Goal: Book appointment/travel/reservation

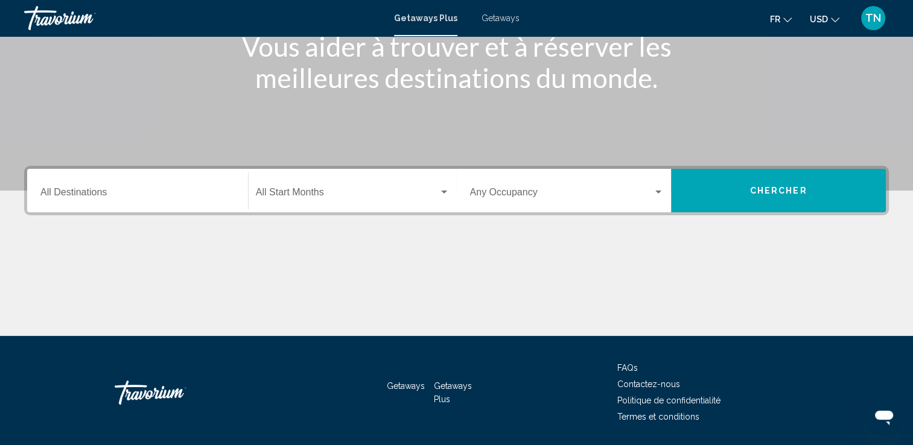
scroll to position [174, 0]
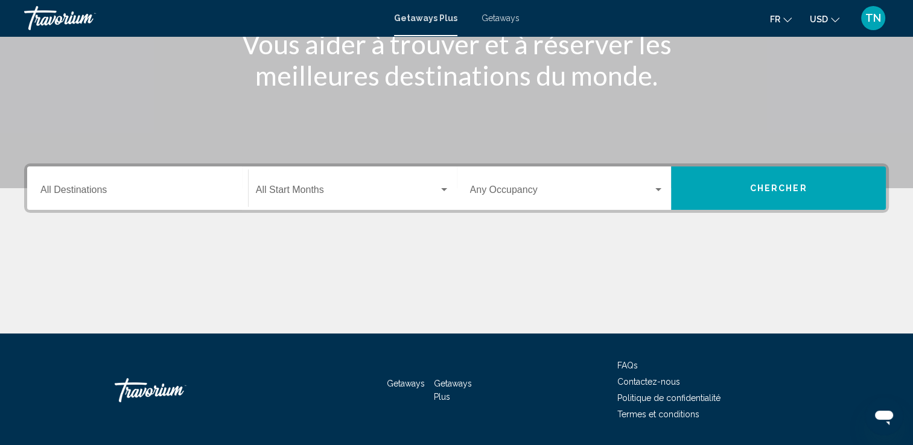
click at [485, 13] on span "Getaways" at bounding box center [501, 18] width 38 height 10
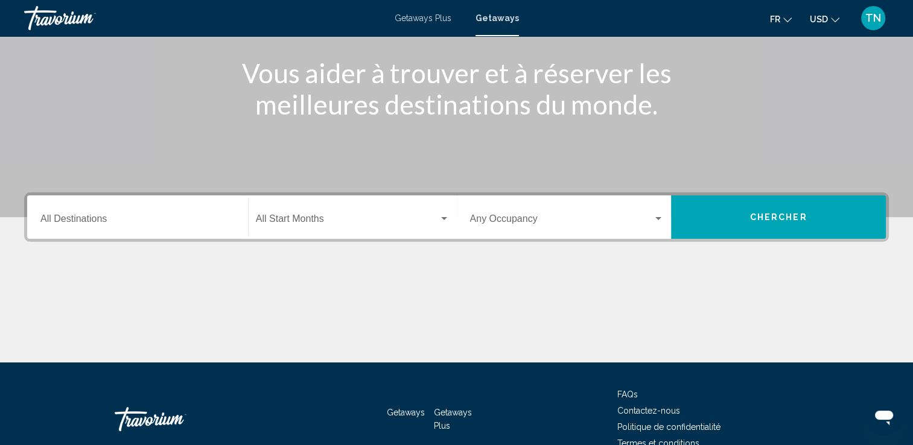
scroll to position [209, 0]
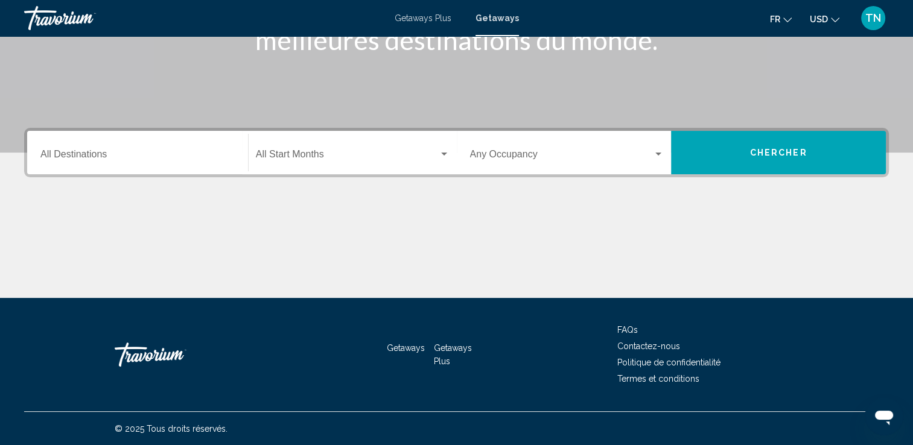
click at [191, 194] on div "Destination All Destinations Start Month All Start Months Occupancy Any Occupan…" at bounding box center [456, 213] width 913 height 170
click at [158, 165] on div "Destination All Destinations" at bounding box center [137, 153] width 194 height 38
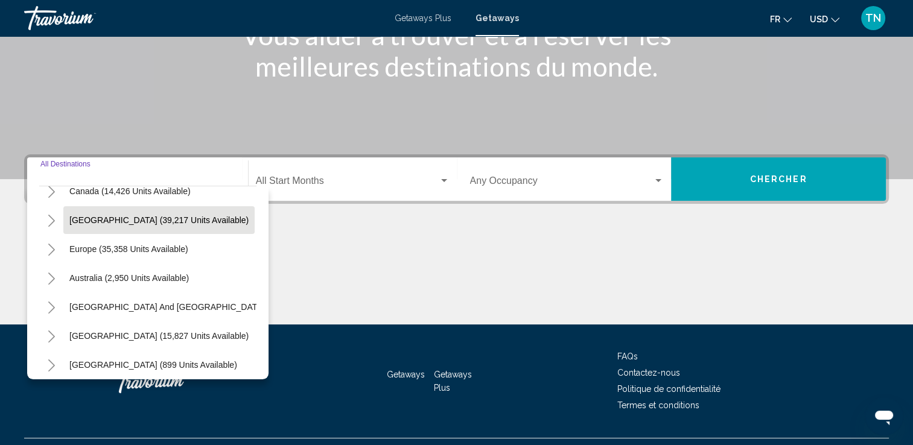
scroll to position [205, 0]
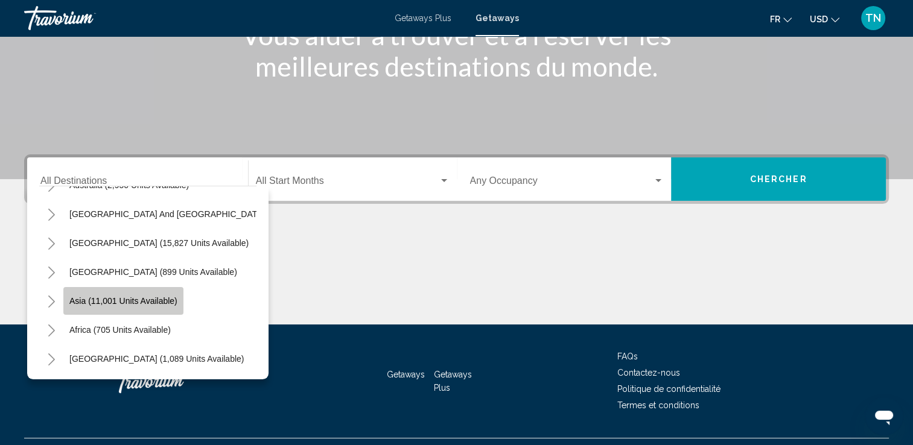
click at [140, 296] on span "Asia (11,001 units available)" at bounding box center [123, 301] width 108 height 10
type input "**********"
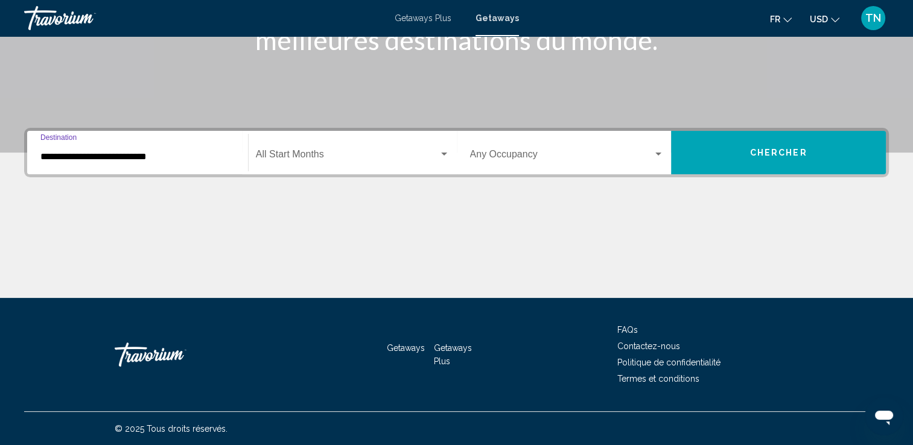
click at [132, 161] on input "**********" at bounding box center [137, 157] width 194 height 11
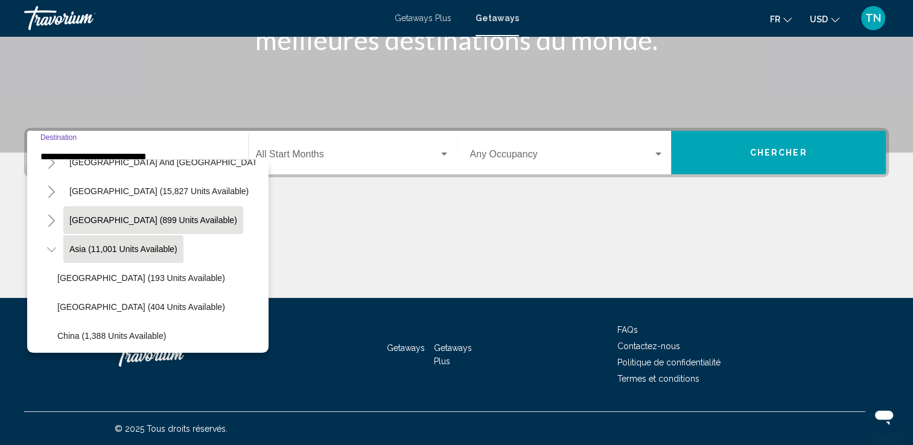
scroll to position [0, 0]
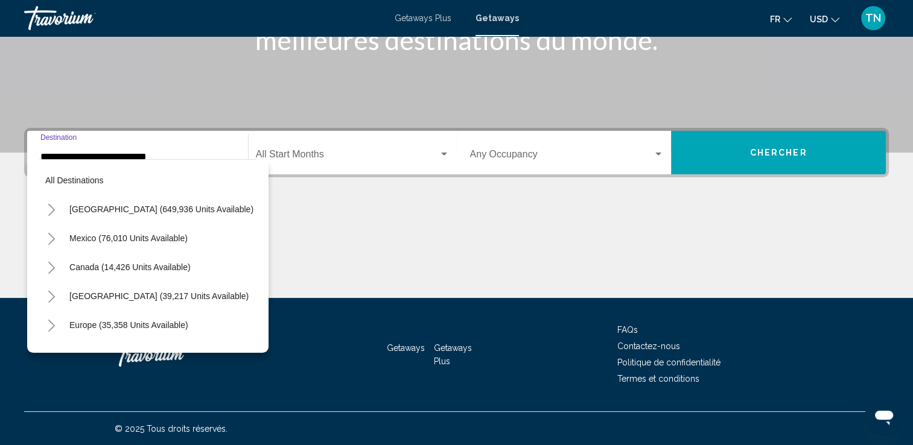
click at [166, 153] on input "**********" at bounding box center [137, 157] width 194 height 11
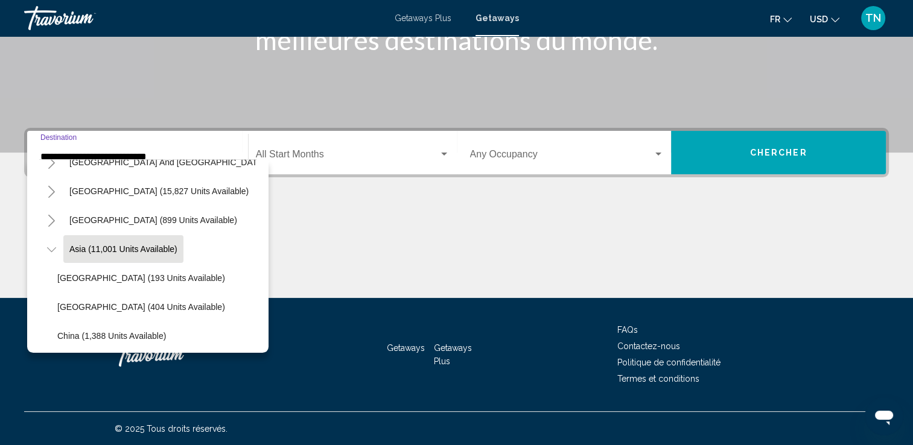
click at [166, 153] on input "**********" at bounding box center [137, 157] width 194 height 11
click at [355, 143] on div "Start Month All Start Months" at bounding box center [353, 153] width 194 height 38
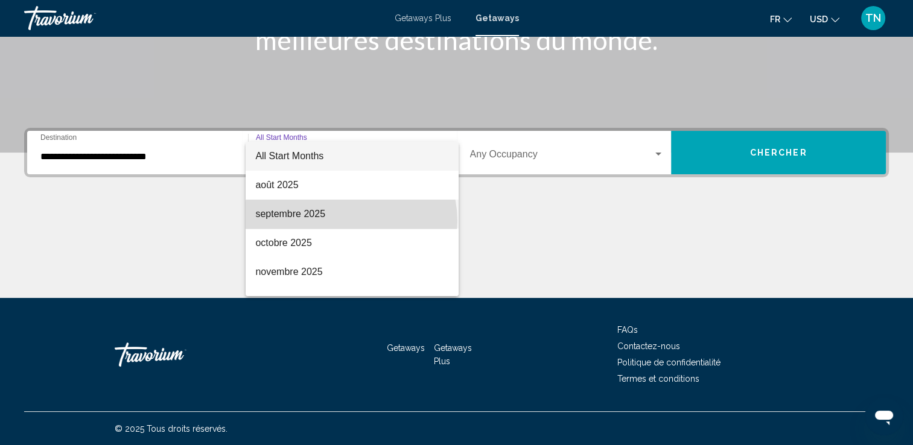
click at [351, 221] on span "septembre 2025" at bounding box center [352, 214] width 194 height 29
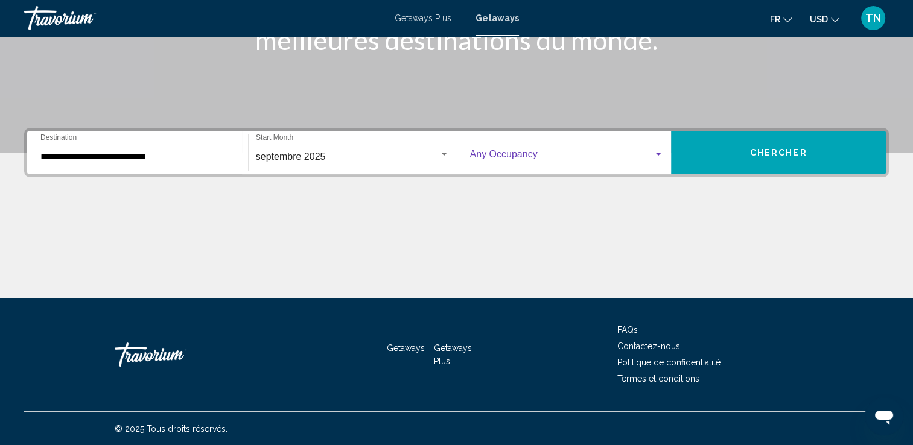
click at [563, 152] on span "Search widget" at bounding box center [562, 157] width 184 height 11
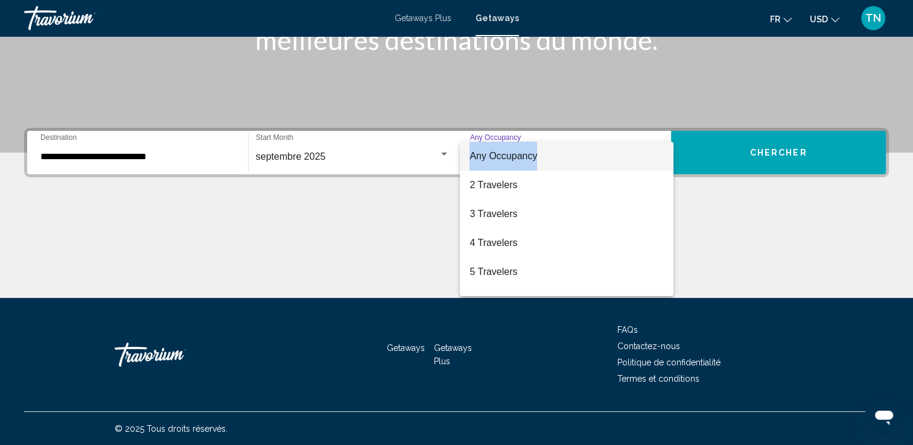
drag, startPoint x: 575, startPoint y: 156, endPoint x: 730, endPoint y: 151, distance: 155.8
click at [730, 151] on div "Any Occupancy 2 Travelers 3 Travelers 4 Travelers 5 Travelers 6 Travelers 7 Tra…" at bounding box center [456, 222] width 913 height 445
click at [730, 151] on div at bounding box center [456, 222] width 913 height 445
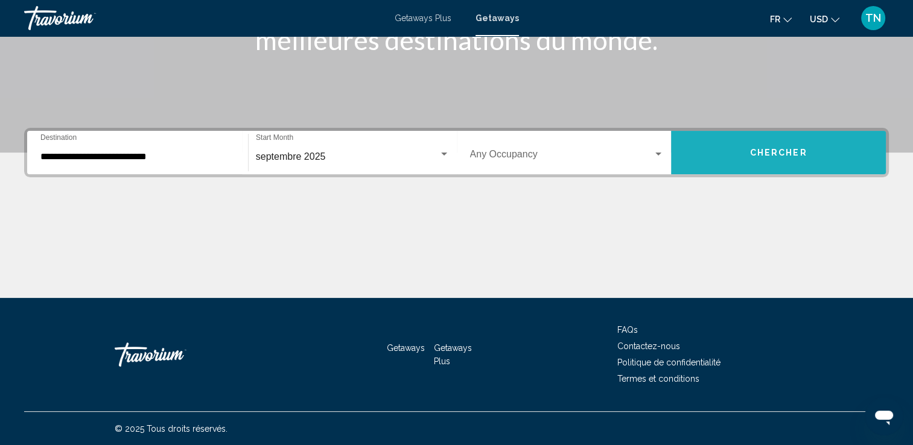
click at [730, 151] on button "Chercher" at bounding box center [778, 152] width 215 height 43
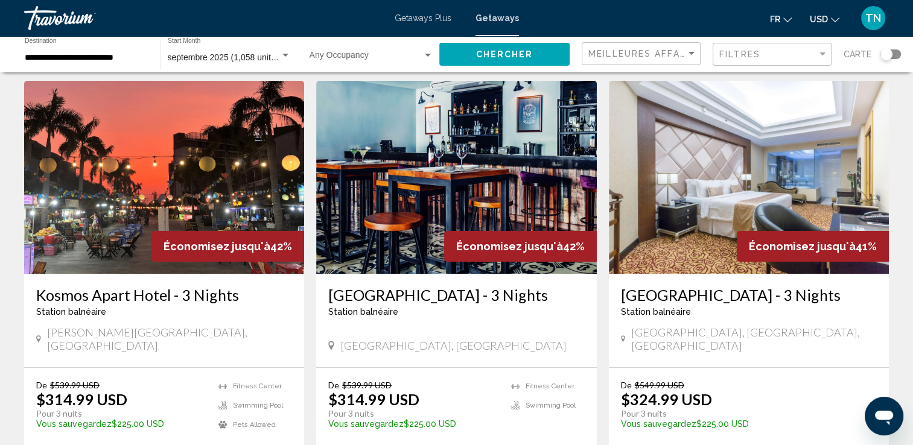
scroll to position [16, 0]
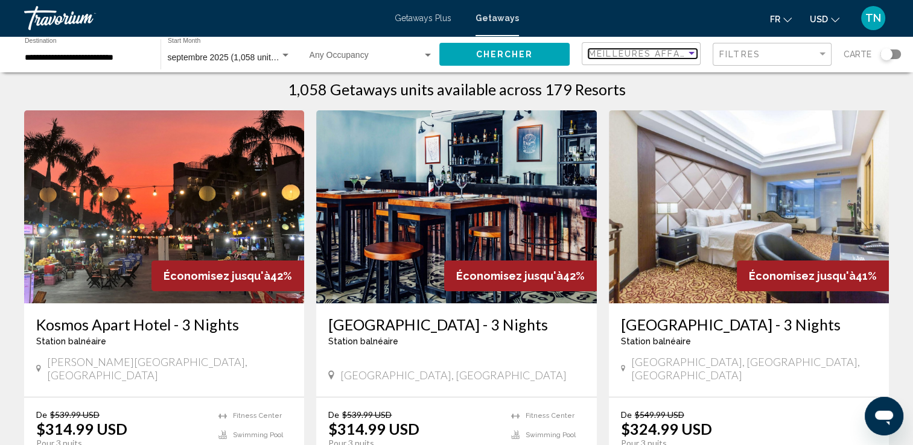
click at [686, 49] on span "Meilleures affaires" at bounding box center [646, 54] width 114 height 10
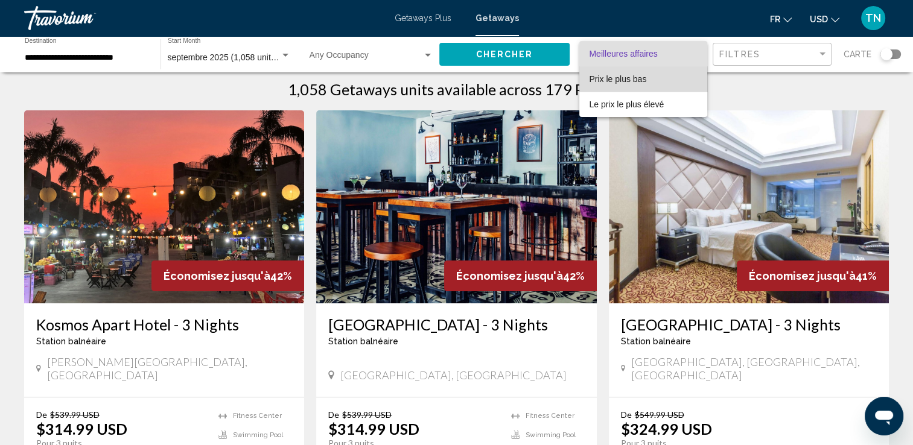
click at [637, 83] on span "Prix ​​le plus bas" at bounding box center [617, 79] width 57 height 10
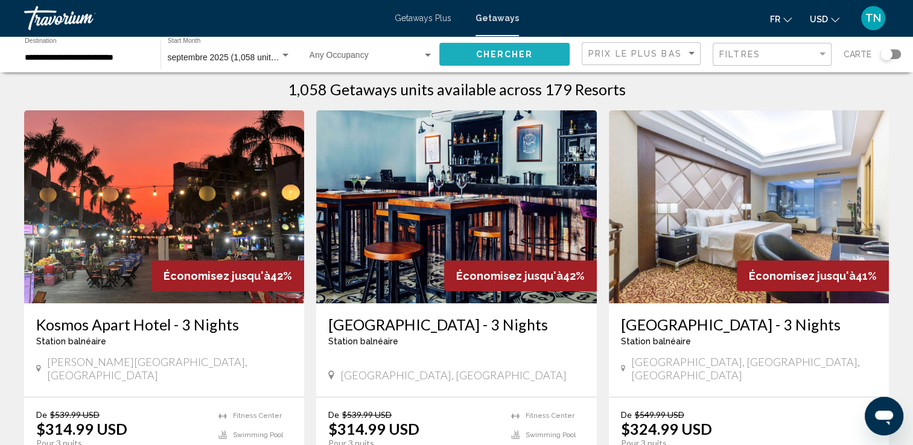
click at [524, 60] on button "Chercher" at bounding box center [504, 54] width 130 height 22
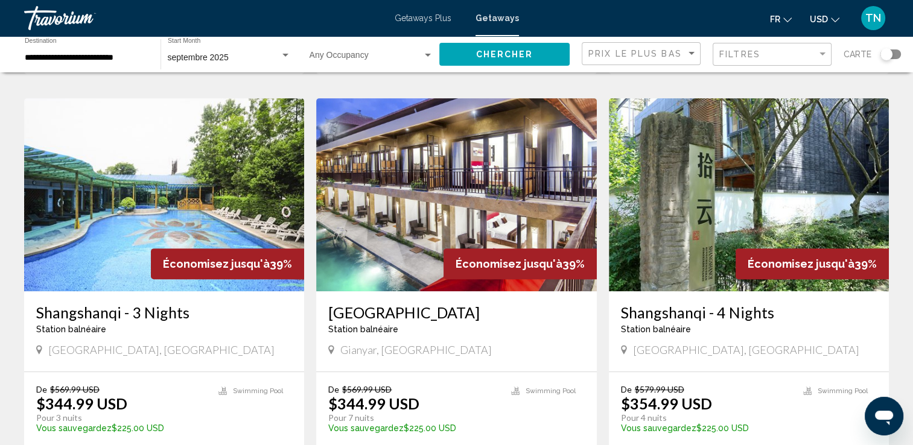
scroll to position [449, 0]
